Goal: Complete application form

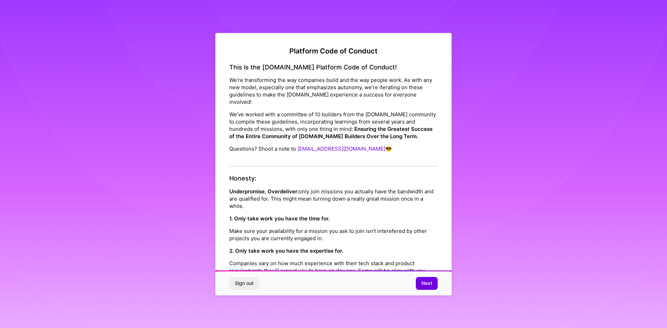
scroll to position [741, 0]
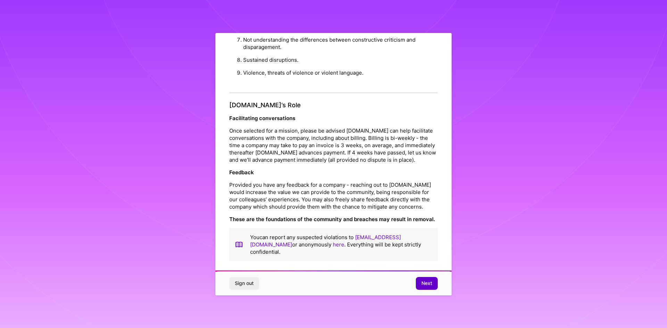
click at [427, 281] on span "Next" at bounding box center [426, 283] width 11 height 7
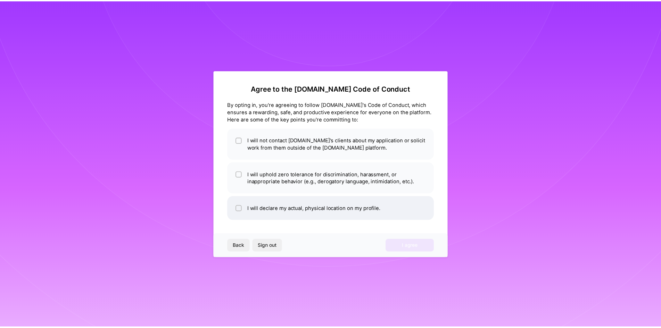
scroll to position [0, 0]
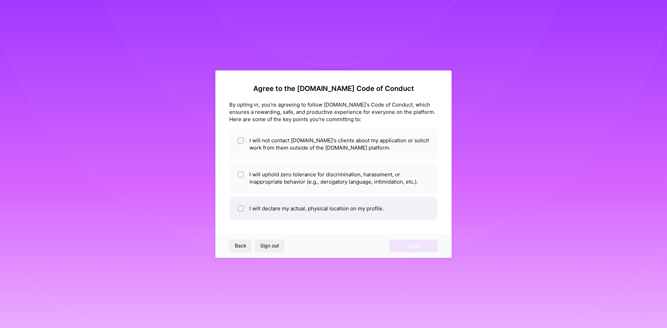
click at [230, 209] on li "I will declare my actual, physical location on my profile." at bounding box center [333, 209] width 208 height 24
checkbox input "true"
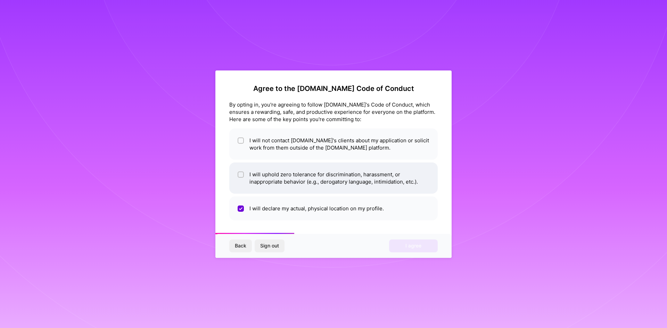
click at [241, 174] on input "checkbox" at bounding box center [241, 175] width 5 height 5
checkbox input "true"
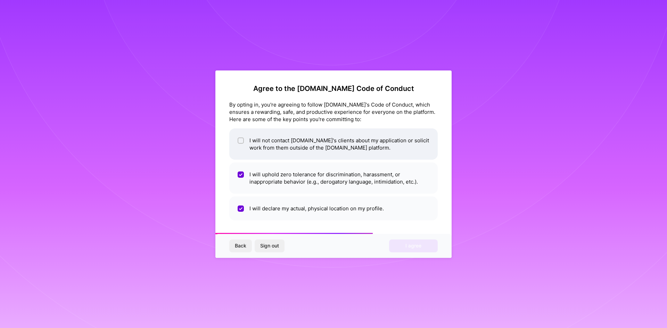
click at [235, 143] on li "I will not contact [DOMAIN_NAME]'s clients about my application or solicit work…" at bounding box center [333, 143] width 208 height 31
checkbox input "true"
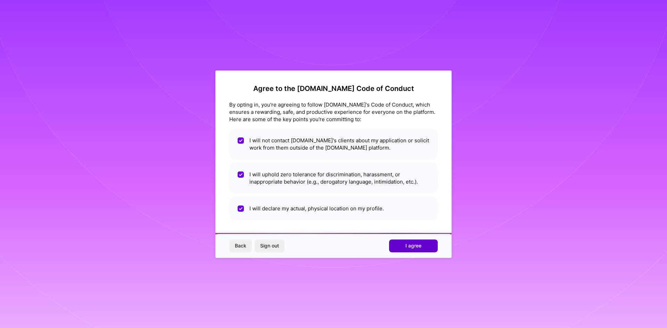
click at [415, 250] on button "I agree" at bounding box center [413, 246] width 49 height 12
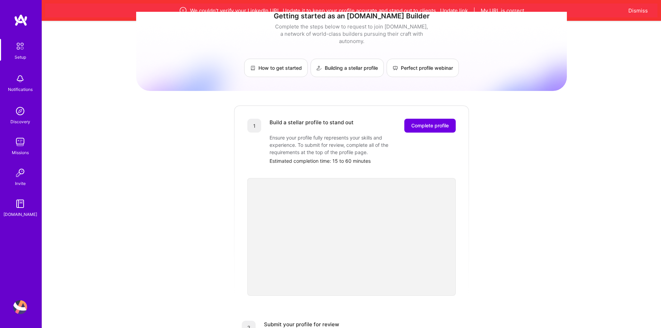
scroll to position [12, 0]
